Goal: Task Accomplishment & Management: Use online tool/utility

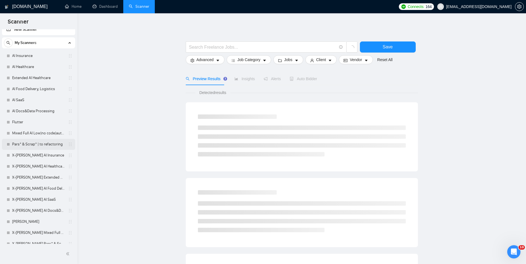
scroll to position [12, 0]
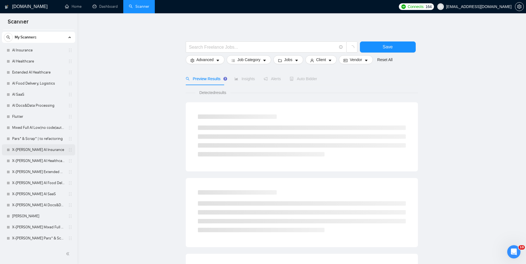
click at [39, 146] on link "X-[PERSON_NAME] AI Insurance" at bounding box center [38, 149] width 53 height 11
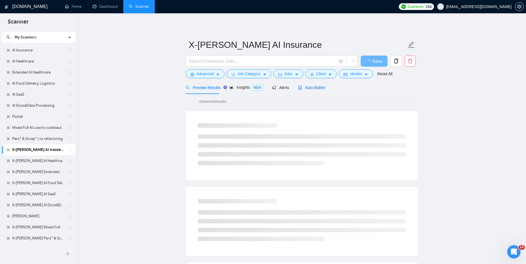
click at [314, 86] on span "Auto Bidder" at bounding box center [311, 87] width 27 height 4
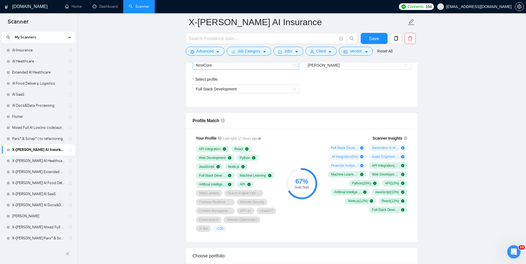
scroll to position [282, 0]
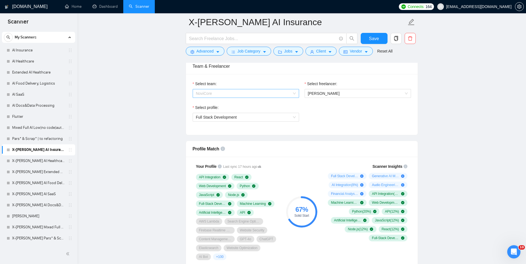
click at [274, 94] on span "NoviCore" at bounding box center [246, 93] width 100 height 8
click at [329, 109] on div "Select profile: Full Stack Development" at bounding box center [302, 116] width 224 height 24
click at [332, 94] on span "[PERSON_NAME]" at bounding box center [324, 93] width 32 height 4
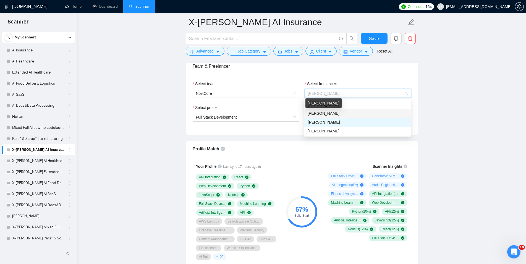
click at [326, 113] on span "[PERSON_NAME]" at bounding box center [324, 113] width 32 height 4
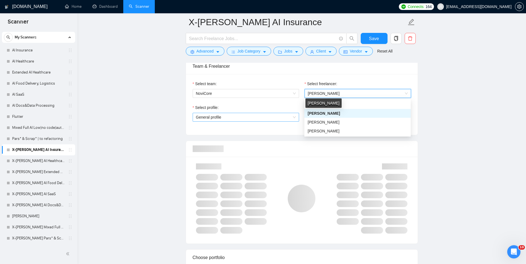
click at [265, 120] on span "General profile" at bounding box center [246, 117] width 100 height 8
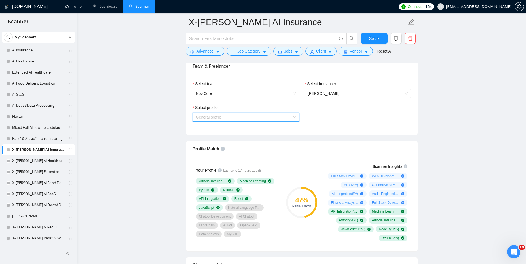
click at [265, 120] on span "General profile" at bounding box center [246, 117] width 100 height 8
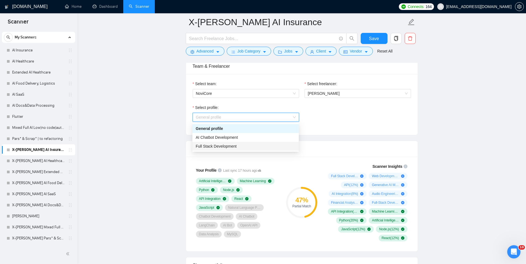
click at [255, 145] on div "Full Stack Development" at bounding box center [246, 146] width 100 height 6
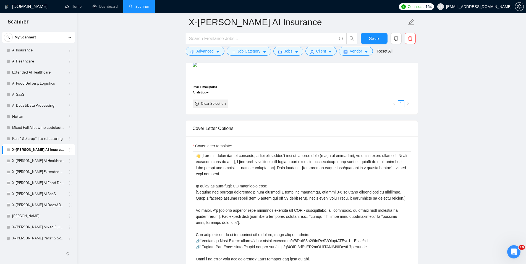
scroll to position [648, 0]
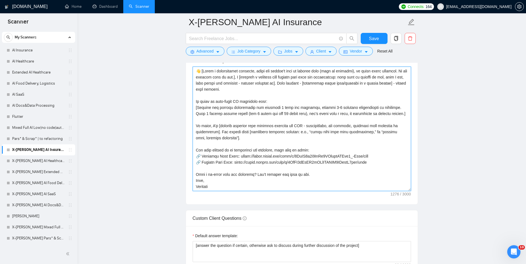
click at [205, 187] on textarea "Cover letter template:" at bounding box center [302, 129] width 218 height 124
click at [205, 190] on textarea "Cover letter template:" at bounding box center [302, 129] width 218 height 124
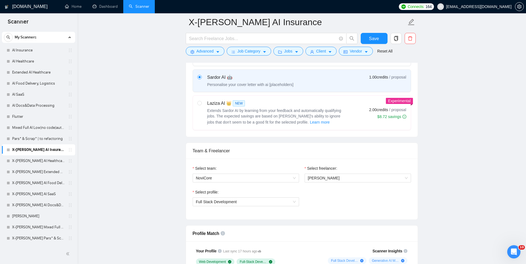
scroll to position [28, 0]
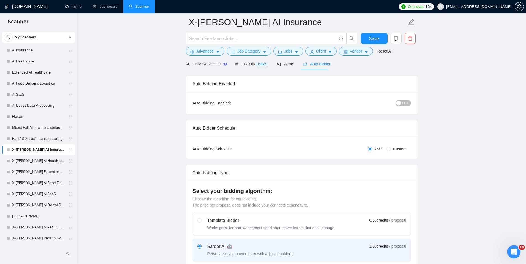
type textarea "👋 [Lorem i dolorsitamet consecte, adipi eli seddoe't inci ut laboree dolo (magn…"
click at [409, 104] on span "OFF" at bounding box center [405, 103] width 7 height 6
click at [378, 38] on div "Reset all filters" at bounding box center [383, 40] width 30 height 9
click at [367, 38] on button "Save" at bounding box center [374, 38] width 27 height 11
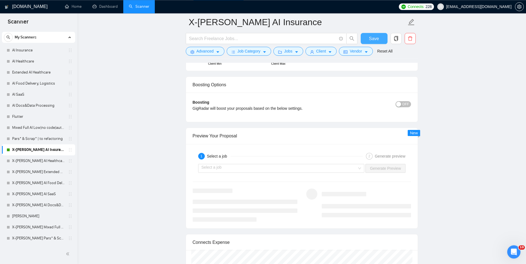
scroll to position [1015, 0]
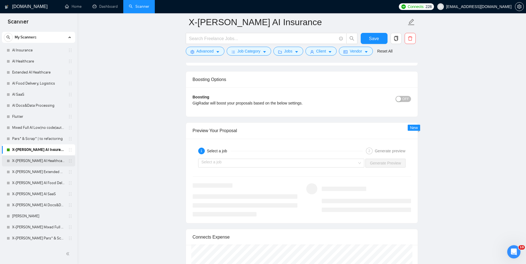
click at [39, 159] on link "X-[PERSON_NAME] AI Healthcare" at bounding box center [38, 160] width 53 height 11
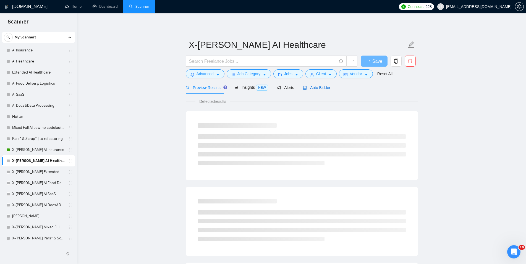
click at [314, 85] on div "Auto Bidder" at bounding box center [316, 88] width 27 height 6
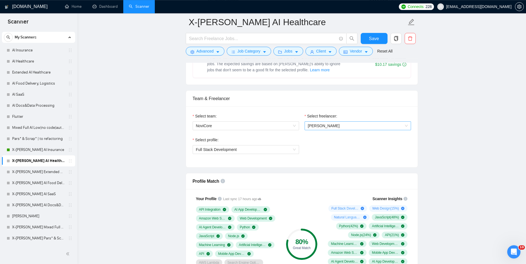
scroll to position [282, 0]
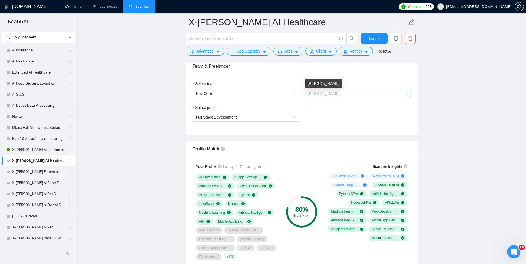
click at [333, 95] on span "[PERSON_NAME]" at bounding box center [324, 93] width 32 height 4
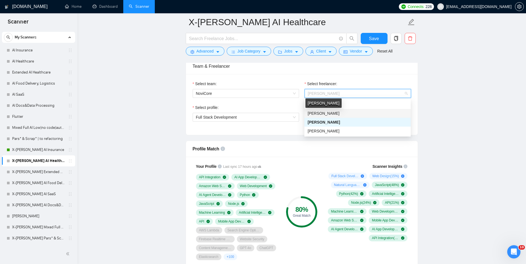
click at [333, 111] on span "[PERSON_NAME]" at bounding box center [324, 113] width 32 height 4
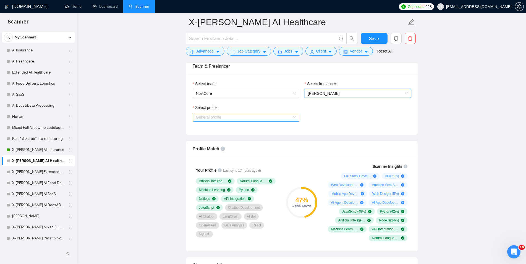
click at [279, 117] on span "General profile" at bounding box center [246, 117] width 100 height 8
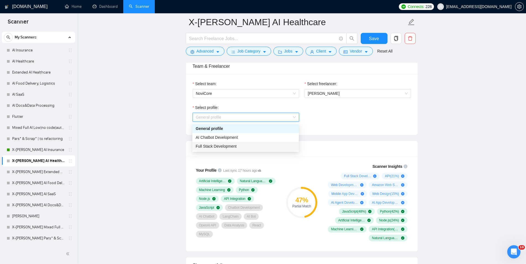
click at [261, 145] on div "Full Stack Development" at bounding box center [246, 146] width 100 height 6
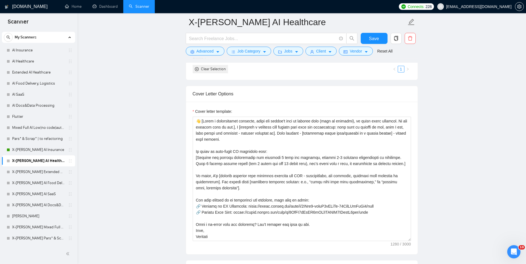
scroll to position [620, 0]
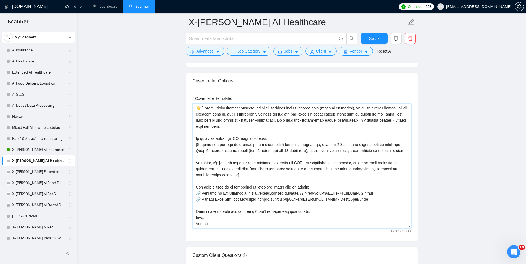
click at [198, 226] on textarea "Cover letter template:" at bounding box center [302, 166] width 218 height 124
paste textarea "[PERSON_NAME]"
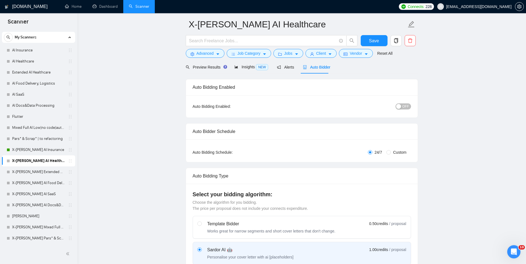
scroll to position [0, 0]
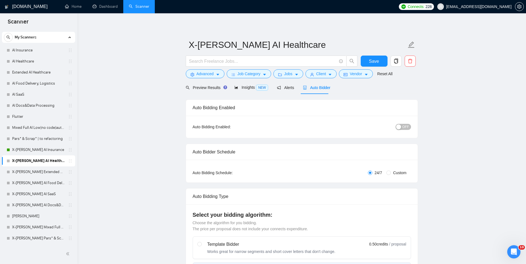
type textarea "👋 [Lorem i dolorsitamet consecte, adipi eli seddoe't inci ut laboree dolo (magn…"
click at [408, 128] on span "OFF" at bounding box center [405, 127] width 7 height 6
click at [377, 57] on button "Save" at bounding box center [374, 61] width 27 height 11
click at [33, 172] on link "X-[PERSON_NAME] Extended AI Healthcare" at bounding box center [38, 171] width 53 height 11
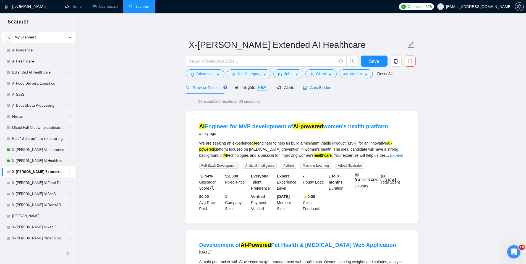
click at [328, 88] on span "Auto Bidder" at bounding box center [316, 87] width 27 height 4
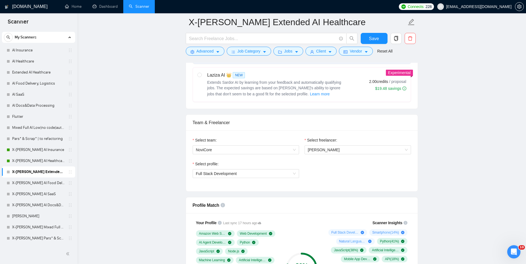
scroll to position [254, 0]
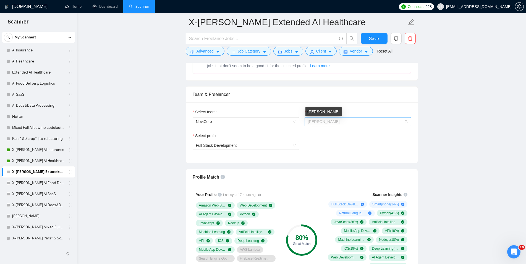
click at [325, 124] on span "[PERSON_NAME]" at bounding box center [324, 121] width 32 height 4
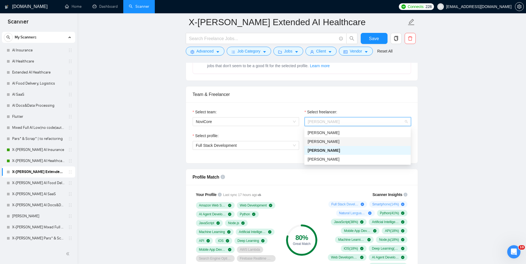
click at [346, 141] on div "[PERSON_NAME]" at bounding box center [358, 141] width 100 height 6
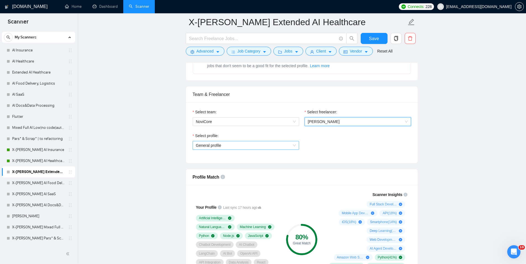
scroll to position [282, 0]
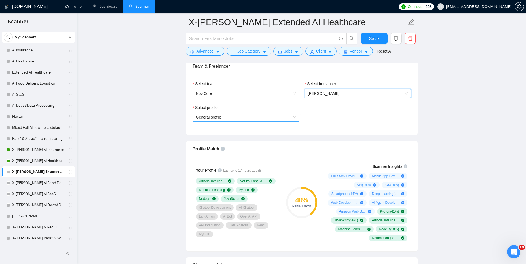
click at [281, 119] on span "General profile" at bounding box center [246, 117] width 100 height 8
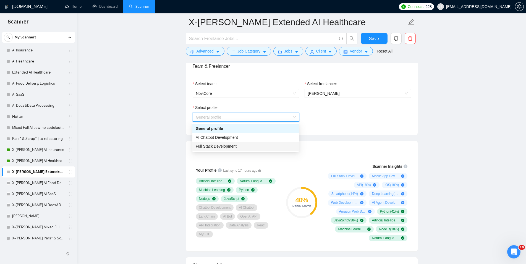
click at [245, 147] on div "Full Stack Development" at bounding box center [246, 146] width 100 height 6
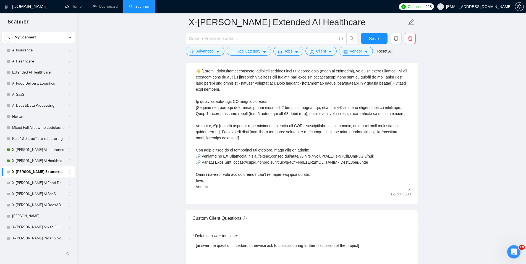
scroll to position [677, 0]
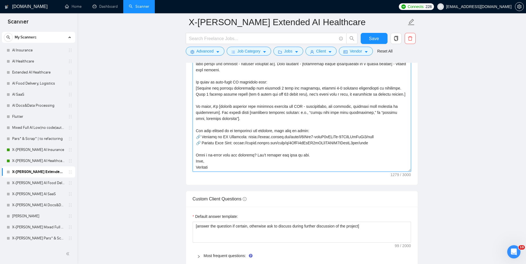
click at [200, 172] on textarea "Cover letter template:" at bounding box center [302, 109] width 218 height 124
paste textarea "[PERSON_NAME]"
type textarea "👋 [Lorem i dolorsitamet consecte, adipi eli seddoe't inci ut laboree dolo (magn…"
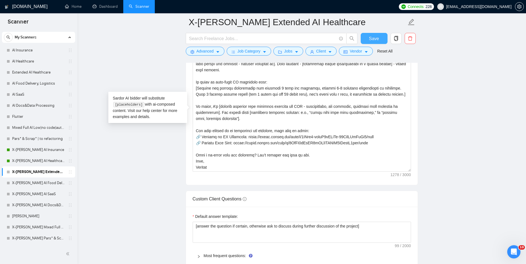
click at [367, 39] on button "Save" at bounding box center [374, 38] width 27 height 11
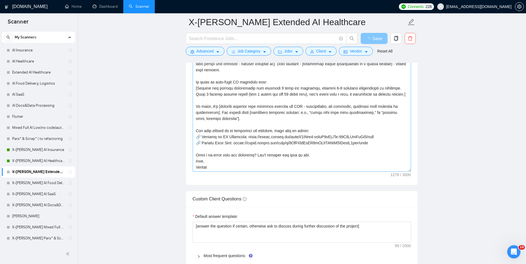
scroll to position [536, 0]
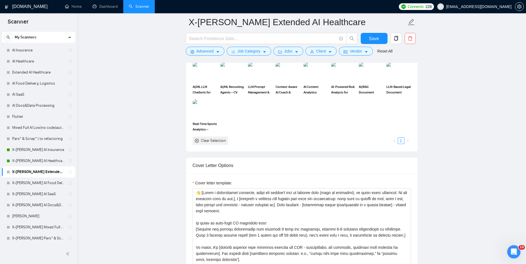
scroll to position [28, 0]
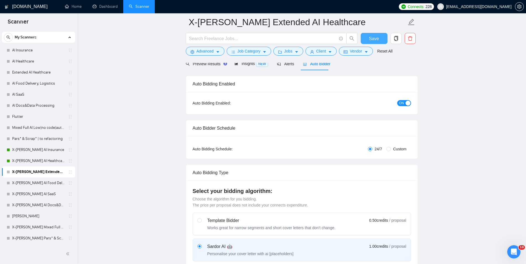
click at [377, 39] on span "Save" at bounding box center [374, 38] width 10 height 7
click at [32, 184] on link "X-[PERSON_NAME] AI Food Delivery, Logistics" at bounding box center [38, 182] width 53 height 11
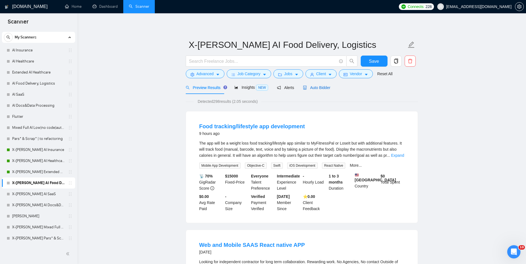
click at [322, 86] on span "Auto Bidder" at bounding box center [316, 87] width 27 height 4
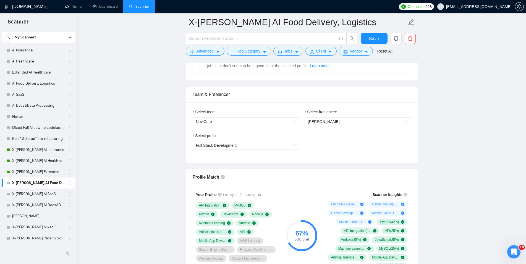
scroll to position [282, 0]
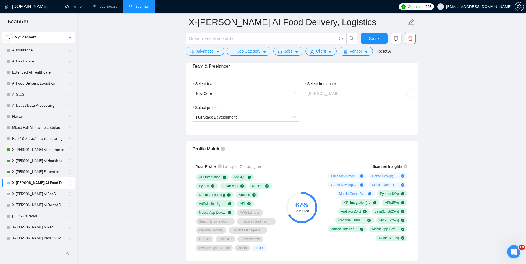
click at [357, 94] on span "[PERSON_NAME]" at bounding box center [358, 93] width 100 height 8
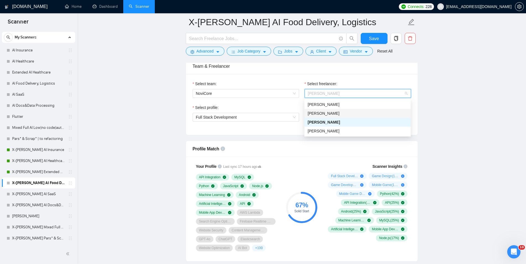
click at [354, 113] on div "[PERSON_NAME]" at bounding box center [358, 113] width 100 height 6
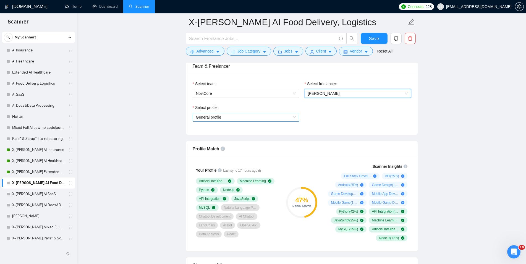
click at [269, 115] on span "General profile" at bounding box center [246, 117] width 100 height 8
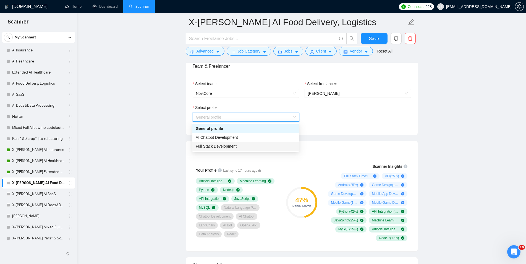
click at [258, 144] on div "Full Stack Development" at bounding box center [246, 146] width 100 height 6
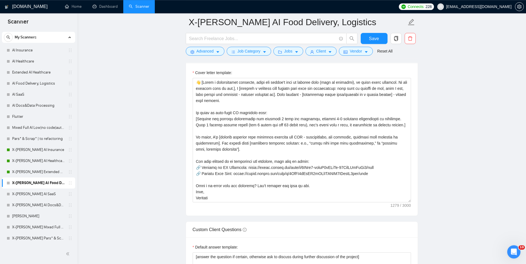
scroll to position [648, 0]
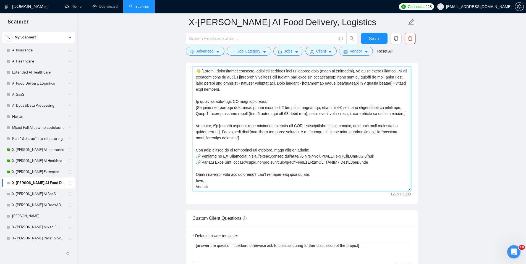
click at [204, 189] on textarea "Cover letter template:" at bounding box center [302, 129] width 218 height 124
paste textarea "[PERSON_NAME]"
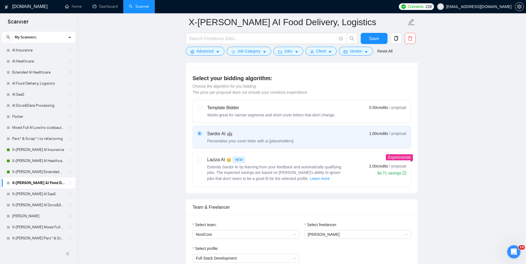
scroll to position [0, 0]
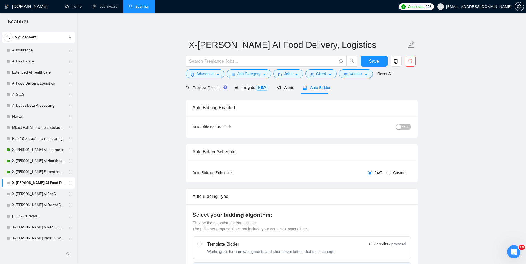
type textarea "👋 [Lorem i dolorsitamet consecte, adipi eli seddoe't inci ut laboree dolo (magn…"
click at [402, 127] on button "OFF" at bounding box center [403, 127] width 15 height 6
click at [367, 60] on button "Save" at bounding box center [374, 61] width 27 height 11
click at [48, 195] on link "X-[PERSON_NAME] AI SaaS" at bounding box center [38, 194] width 53 height 11
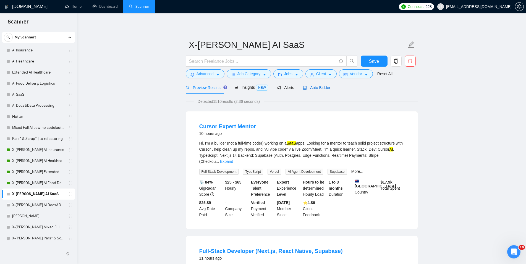
click at [316, 87] on span "Auto Bidder" at bounding box center [316, 87] width 27 height 4
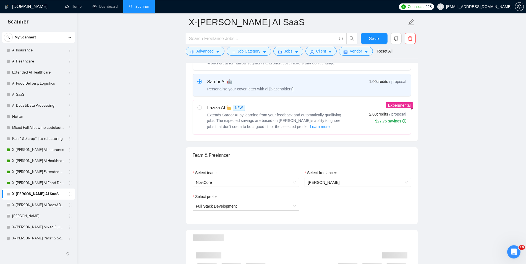
scroll to position [282, 0]
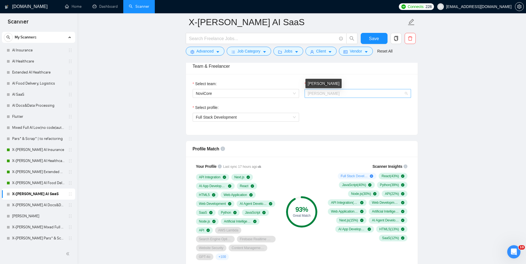
click at [316, 91] on span "[PERSON_NAME]" at bounding box center [324, 93] width 32 height 4
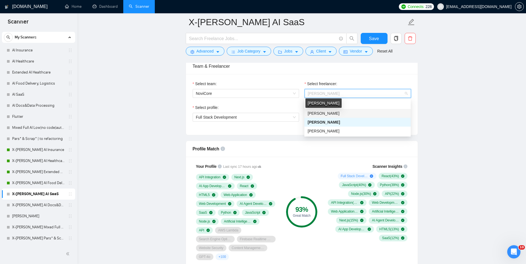
click at [321, 114] on span "[PERSON_NAME]" at bounding box center [324, 113] width 32 height 4
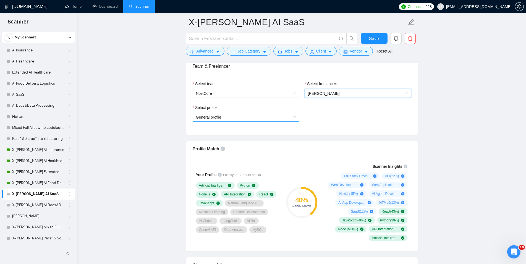
click at [287, 118] on span "General profile" at bounding box center [246, 117] width 100 height 8
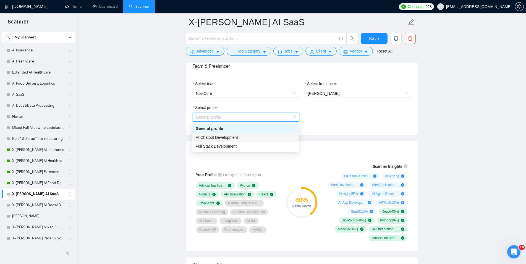
click at [271, 140] on div "AI Chatbot Development" at bounding box center [246, 137] width 100 height 6
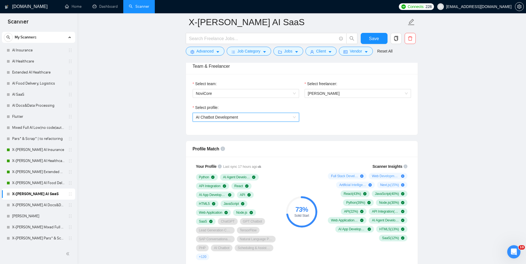
click at [276, 117] on span "AI Chatbot Development" at bounding box center [246, 117] width 100 height 8
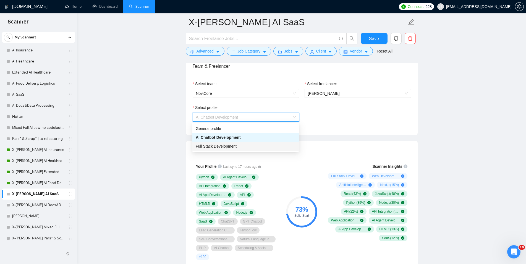
click at [256, 145] on div "Full Stack Development" at bounding box center [246, 146] width 100 height 6
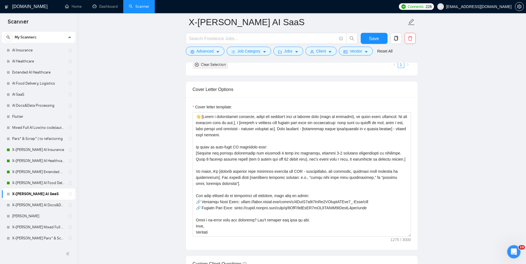
scroll to position [620, 0]
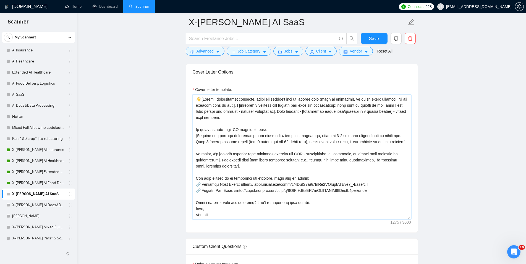
click at [202, 216] on textarea "Cover letter template:" at bounding box center [302, 157] width 218 height 124
paste textarea "[PERSON_NAME]"
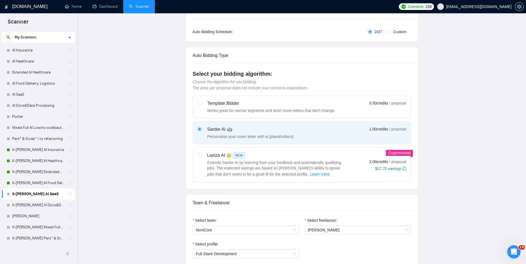
scroll to position [0, 0]
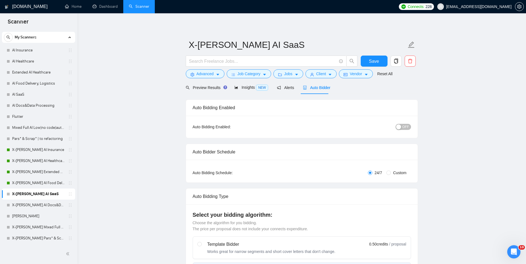
type textarea "👋 [Lorem i dolorsitamet consecte, adipi eli seddoe't inci ut laboree dolo (magn…"
click at [404, 127] on span "OFF" at bounding box center [405, 127] width 7 height 6
click at [371, 57] on button "Save" at bounding box center [374, 61] width 27 height 11
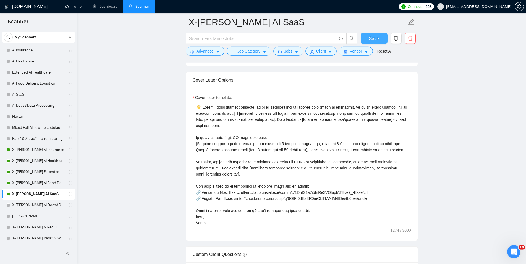
scroll to position [677, 0]
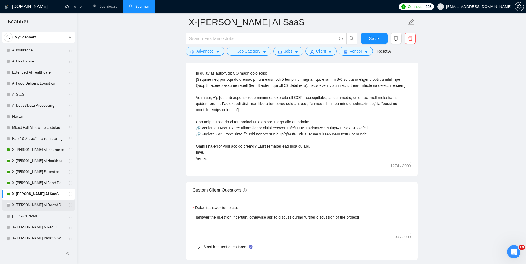
click at [26, 206] on link "X-[PERSON_NAME] AI Docs&Data Processing" at bounding box center [38, 205] width 53 height 11
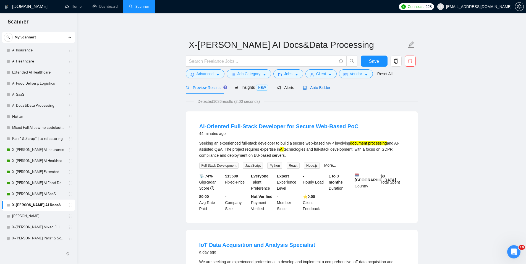
click at [327, 87] on span "Auto Bidder" at bounding box center [316, 87] width 27 height 4
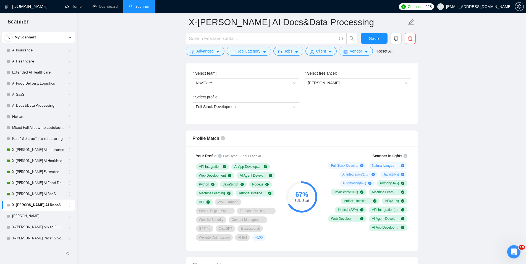
scroll to position [282, 0]
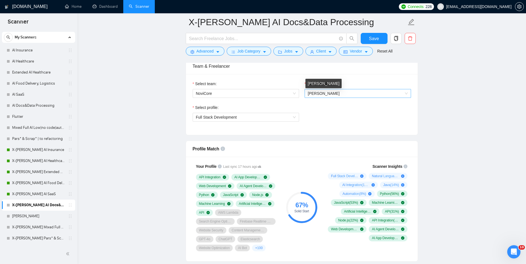
click at [330, 95] on span "[PERSON_NAME]" at bounding box center [324, 93] width 32 height 4
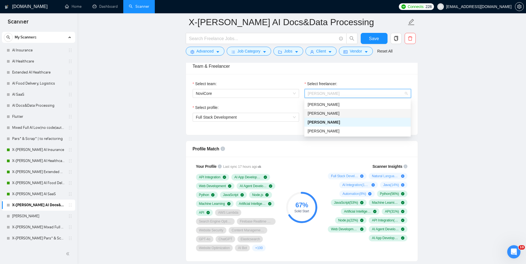
click at [326, 112] on span "[PERSON_NAME]" at bounding box center [324, 113] width 32 height 4
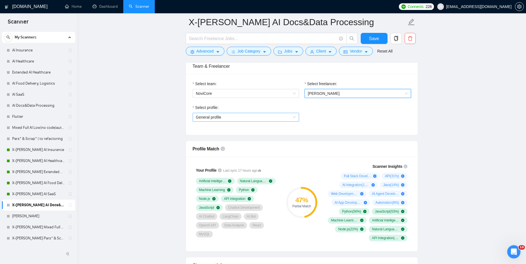
click at [279, 116] on span "General profile" at bounding box center [246, 117] width 100 height 8
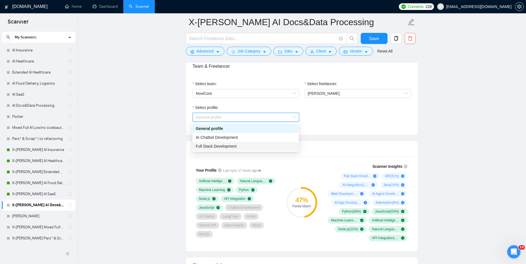
click at [265, 145] on div "Full Stack Development" at bounding box center [246, 146] width 100 height 6
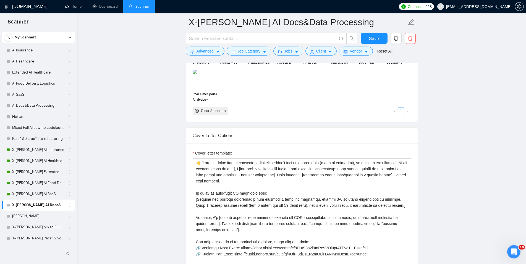
scroll to position [620, 0]
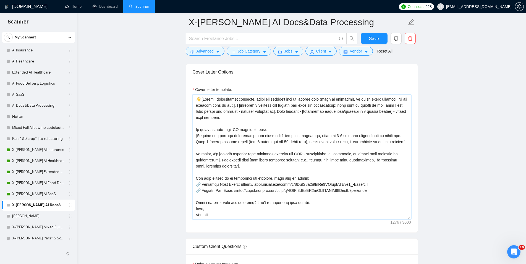
click at [205, 215] on textarea "Cover letter template:" at bounding box center [302, 157] width 218 height 124
paste textarea "[PERSON_NAME]"
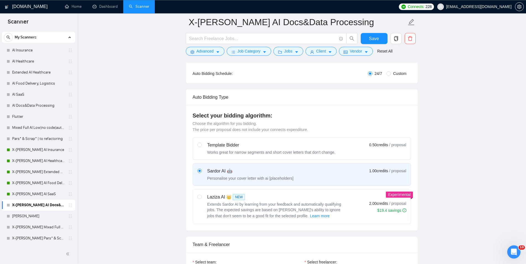
scroll to position [28, 0]
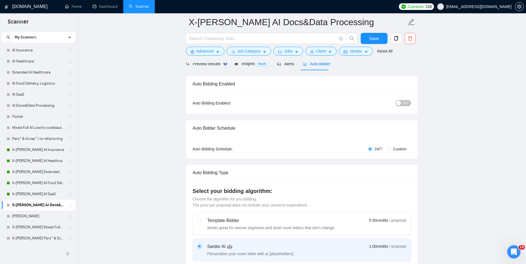
type textarea "👋 [Lorem i dolorsitamet consecte, adipi eli seddoe't inci ut laboree dolo (magn…"
click at [407, 101] on span "OFF" at bounding box center [405, 103] width 7 height 6
click at [383, 40] on button "Save" at bounding box center [374, 38] width 27 height 11
click at [35, 217] on link "[PERSON_NAME]" at bounding box center [38, 216] width 53 height 11
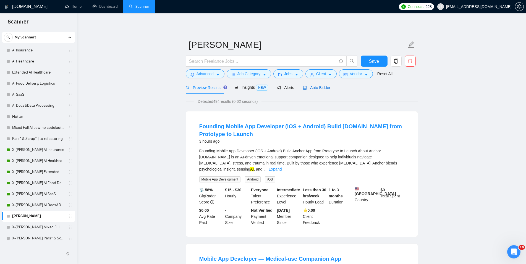
click at [309, 85] on span "Auto Bidder" at bounding box center [316, 87] width 27 height 4
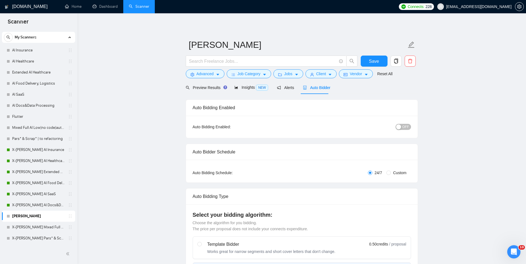
scroll to position [113, 0]
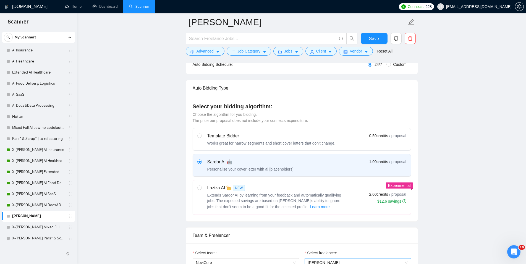
click at [361, 258] on span "[PERSON_NAME]" at bounding box center [358, 262] width 100 height 8
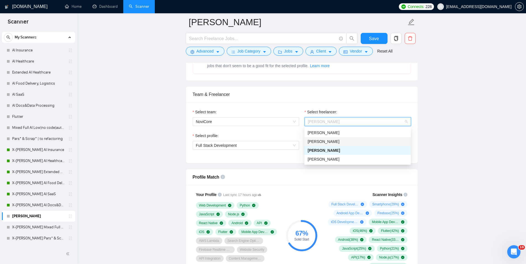
click at [352, 138] on div "[PERSON_NAME]" at bounding box center [358, 141] width 100 height 6
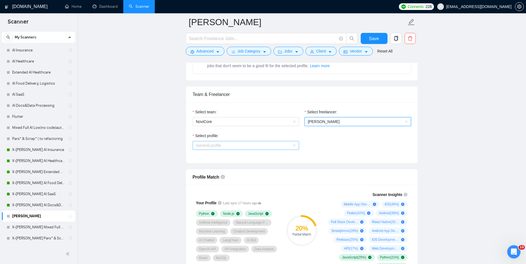
click at [251, 144] on span "General profile" at bounding box center [246, 145] width 100 height 8
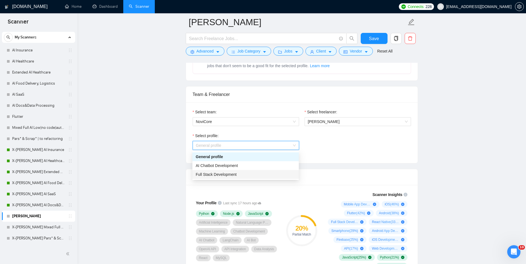
click at [237, 175] on div "Full Stack Development" at bounding box center [246, 174] width 100 height 6
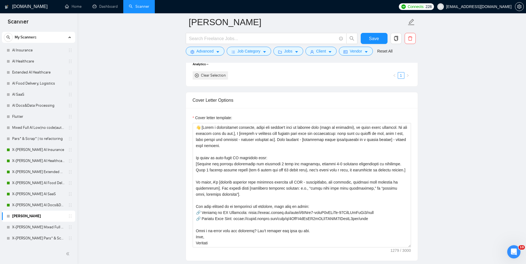
scroll to position [648, 0]
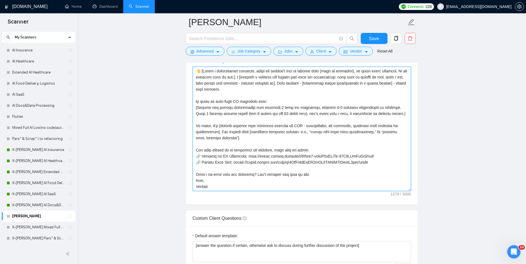
click at [204, 187] on textarea "Cover letter template:" at bounding box center [302, 129] width 218 height 124
paste textarea "[PERSON_NAME]"
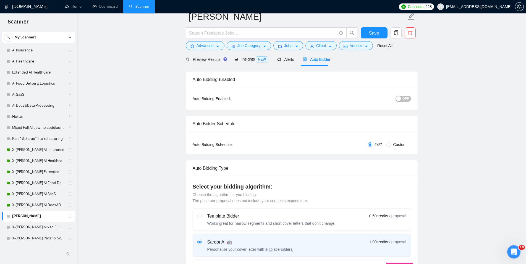
scroll to position [0, 0]
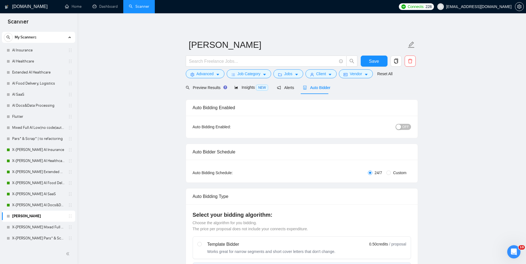
type textarea "👋 [Lorem i dolorsitamet consecte, adipi eli seddoe't inci ut laboree dolo (magn…"
click at [406, 124] on span "OFF" at bounding box center [405, 127] width 7 height 6
click at [370, 57] on button "Save" at bounding box center [374, 61] width 27 height 11
click at [46, 225] on link "X-[PERSON_NAME] Mixed Full AI Low|no code|automations" at bounding box center [38, 227] width 53 height 11
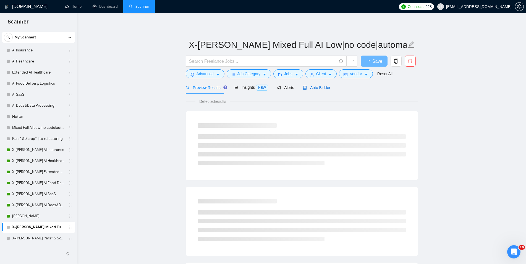
click at [321, 90] on span "Auto Bidder" at bounding box center [316, 87] width 27 height 4
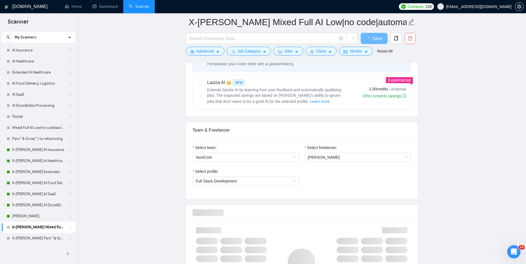
scroll to position [254, 0]
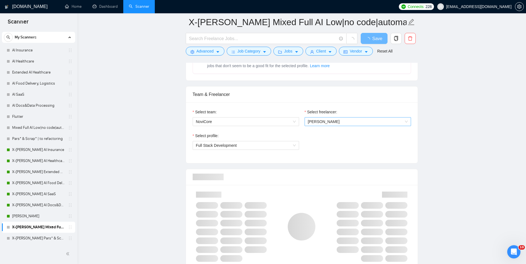
click at [341, 122] on span "[PERSON_NAME]" at bounding box center [358, 121] width 100 height 8
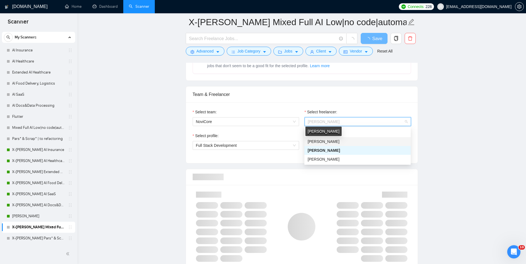
click at [333, 141] on span "[PERSON_NAME]" at bounding box center [324, 141] width 32 height 4
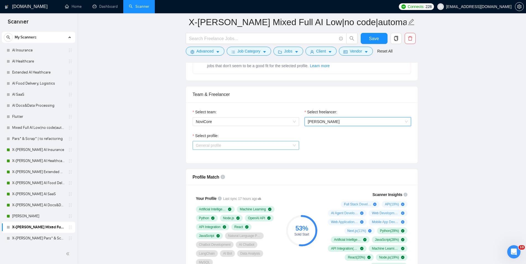
click at [289, 144] on span "General profile" at bounding box center [246, 145] width 100 height 8
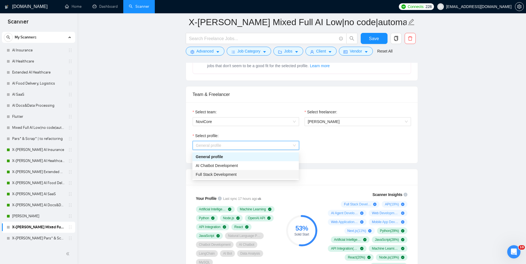
click at [273, 174] on div "Full Stack Development" at bounding box center [246, 174] width 100 height 6
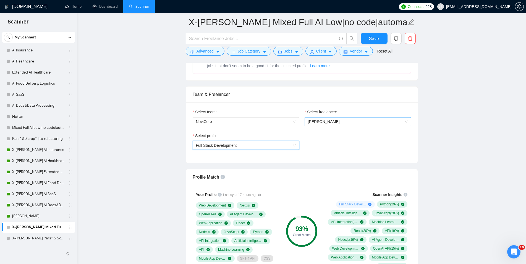
click at [320, 124] on span "[PERSON_NAME]" at bounding box center [324, 121] width 32 height 4
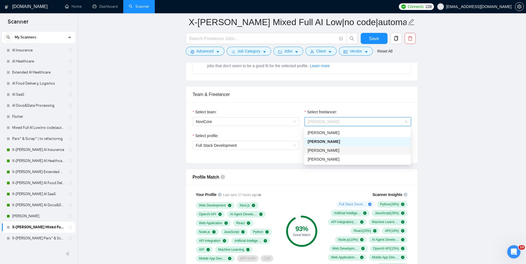
click at [324, 150] on span "[PERSON_NAME]" at bounding box center [324, 150] width 32 height 4
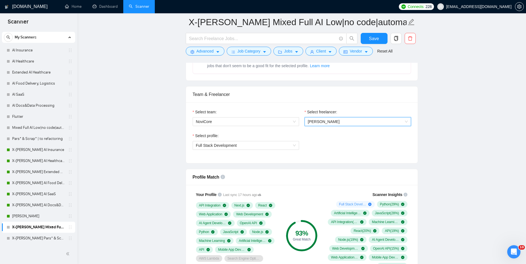
click at [335, 121] on span "[PERSON_NAME]" at bounding box center [358, 121] width 100 height 8
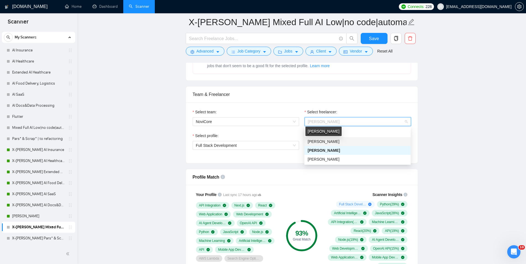
click at [329, 143] on span "[PERSON_NAME]" at bounding box center [324, 141] width 32 height 4
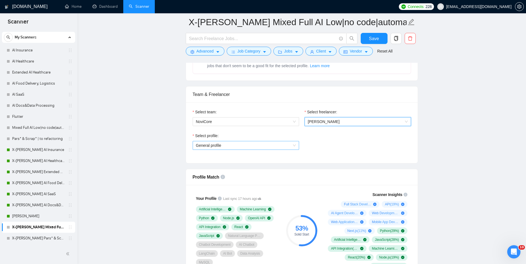
click at [283, 146] on span "General profile" at bounding box center [246, 145] width 100 height 8
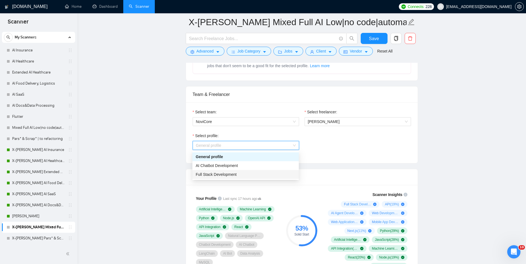
click at [273, 174] on div "Full Stack Development" at bounding box center [246, 174] width 100 height 6
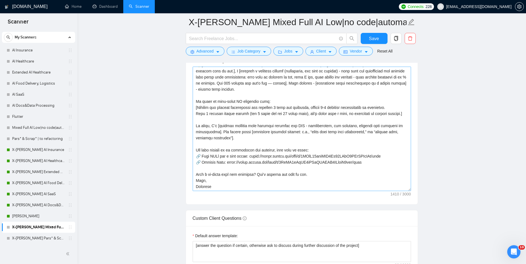
scroll to position [12, 0]
click at [205, 185] on textarea "Cover letter template:" at bounding box center [302, 129] width 218 height 124
click at [206, 191] on textarea "Cover letter template:" at bounding box center [302, 129] width 218 height 124
paste textarea "[PERSON_NAME]"
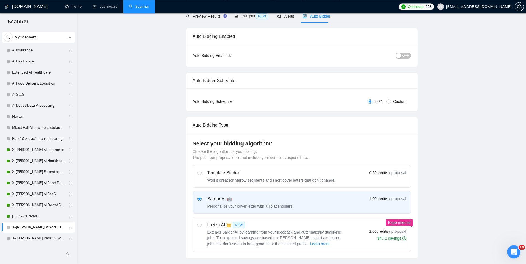
scroll to position [0, 0]
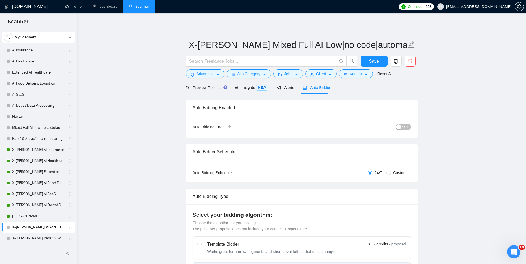
type textarea "👋 [Lorem i dolorsitamet consecte, adipi eli seddoe't inci ut laboree dolo (magn…"
click at [405, 126] on span "OFF" at bounding box center [405, 127] width 7 height 6
click at [384, 62] on button "Save" at bounding box center [374, 61] width 27 height 11
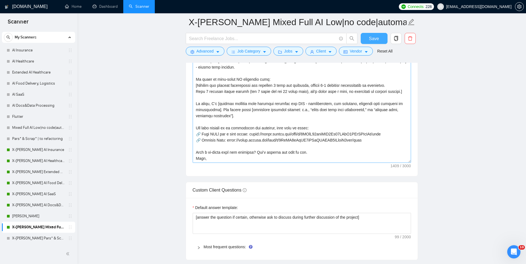
scroll to position [12, 0]
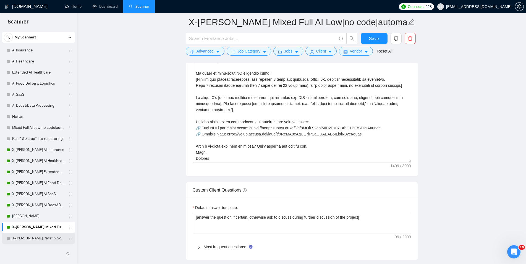
click at [55, 236] on link "X-[PERSON_NAME] Pars* & Scrap* | to refactoring" at bounding box center [38, 238] width 53 height 11
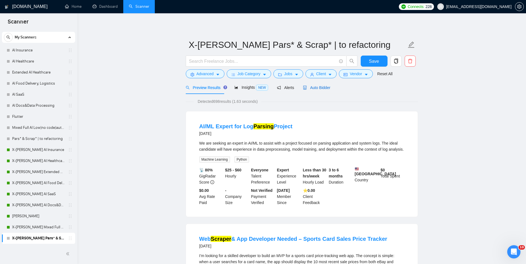
click at [310, 87] on span "Auto Bidder" at bounding box center [316, 87] width 27 height 4
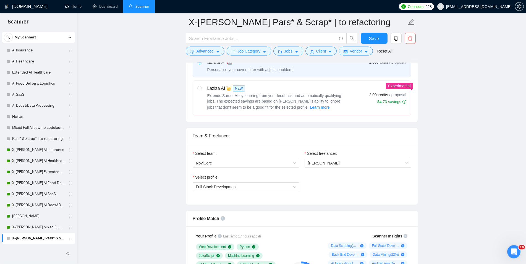
scroll to position [282, 0]
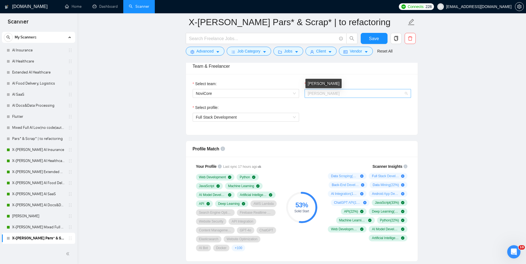
click at [330, 94] on span "[PERSON_NAME]" at bounding box center [324, 93] width 32 height 4
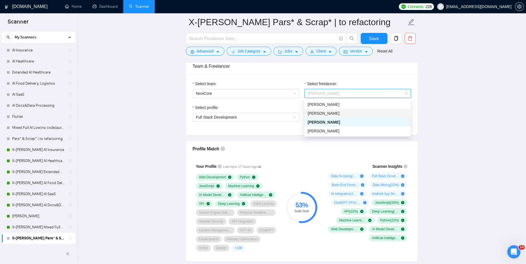
click at [348, 112] on div "[PERSON_NAME]" at bounding box center [358, 113] width 100 height 6
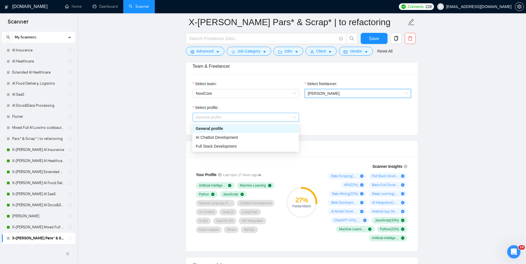
click at [252, 119] on span "General profile" at bounding box center [246, 117] width 100 height 8
click at [246, 146] on div "Full Stack Development" at bounding box center [246, 146] width 100 height 6
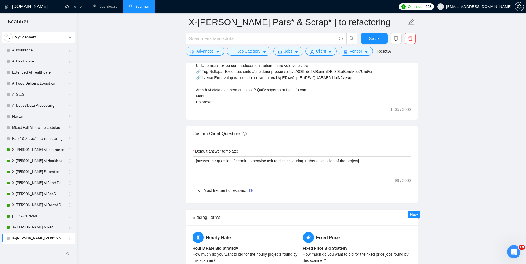
scroll to position [12, 0]
click at [203, 104] on textarea "Cover letter template:" at bounding box center [302, 44] width 218 height 124
paste textarea "[PERSON_NAME]"
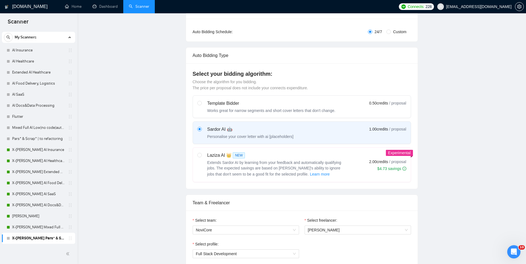
scroll to position [0, 0]
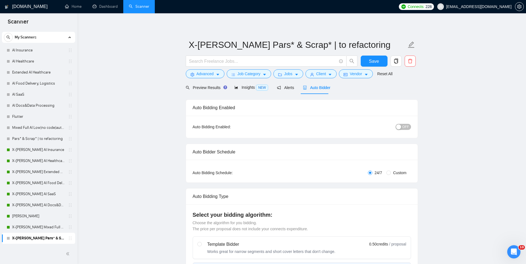
type textarea "👋 [Lorem i dolorsitamet consecte, adipi eli seddoe't inci ut laboree dolo (magn…"
click at [401, 131] on div "OFF" at bounding box center [374, 126] width 73 height 9
click at [402, 128] on button "OFF" at bounding box center [403, 127] width 15 height 6
click at [381, 63] on button "Save" at bounding box center [374, 61] width 27 height 11
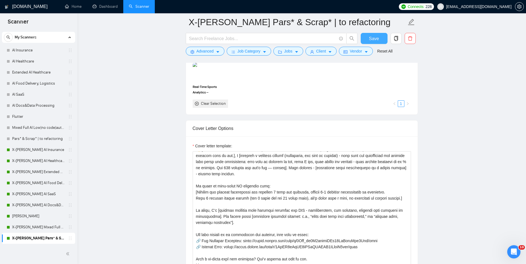
scroll to position [592, 0]
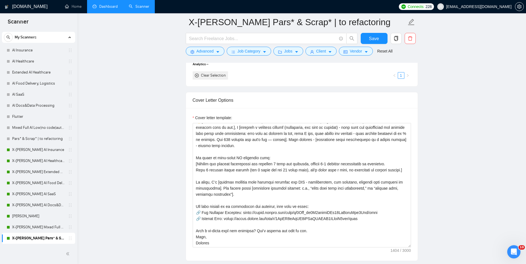
click at [99, 9] on link "Dashboard" at bounding box center [105, 6] width 25 height 5
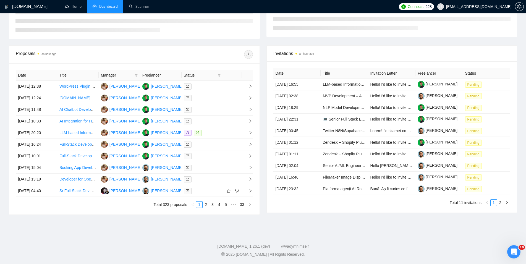
type input "[DATE]"
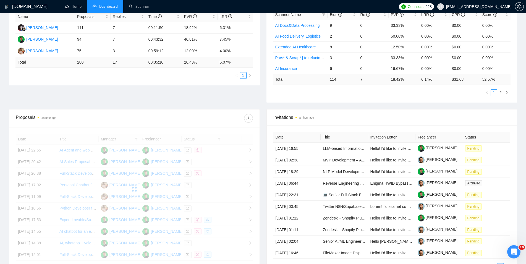
scroll to position [122, 0]
